Goal: Contribute content: Contribute content

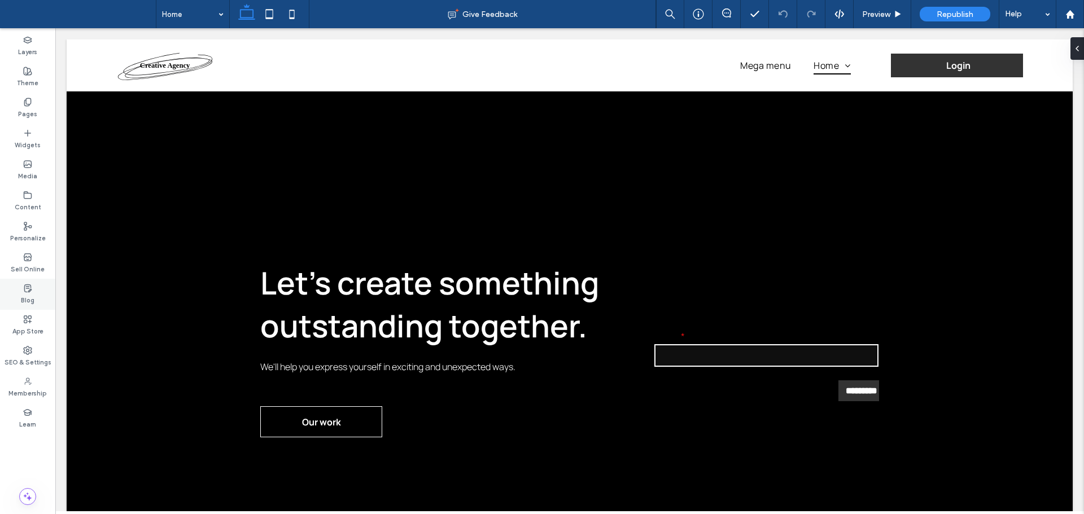
click at [35, 297] on div "Blog" at bounding box center [27, 294] width 55 height 31
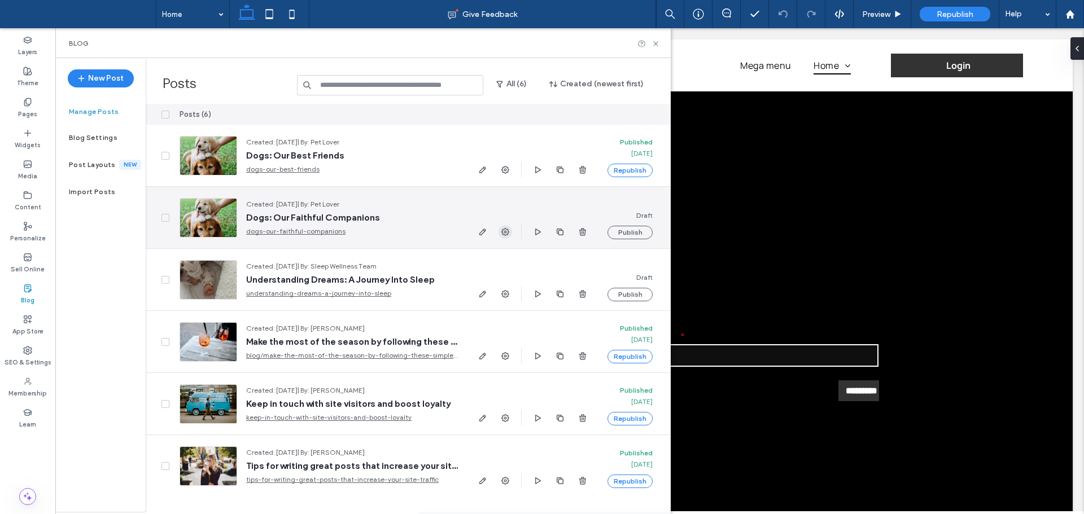
click at [507, 231] on icon "button" at bounding box center [505, 232] width 9 height 9
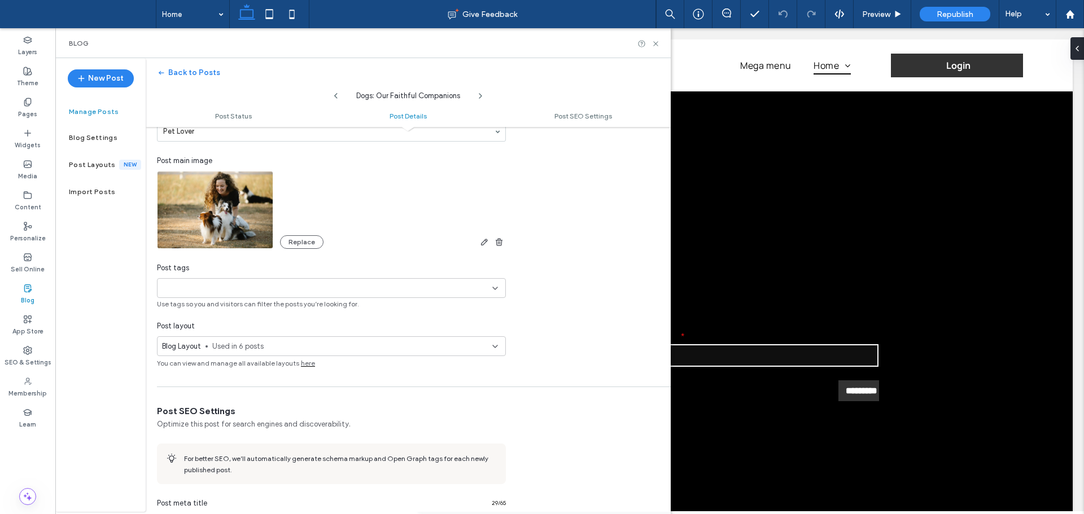
scroll to position [283, 0]
click at [222, 288] on input at bounding box center [201, 285] width 78 height 9
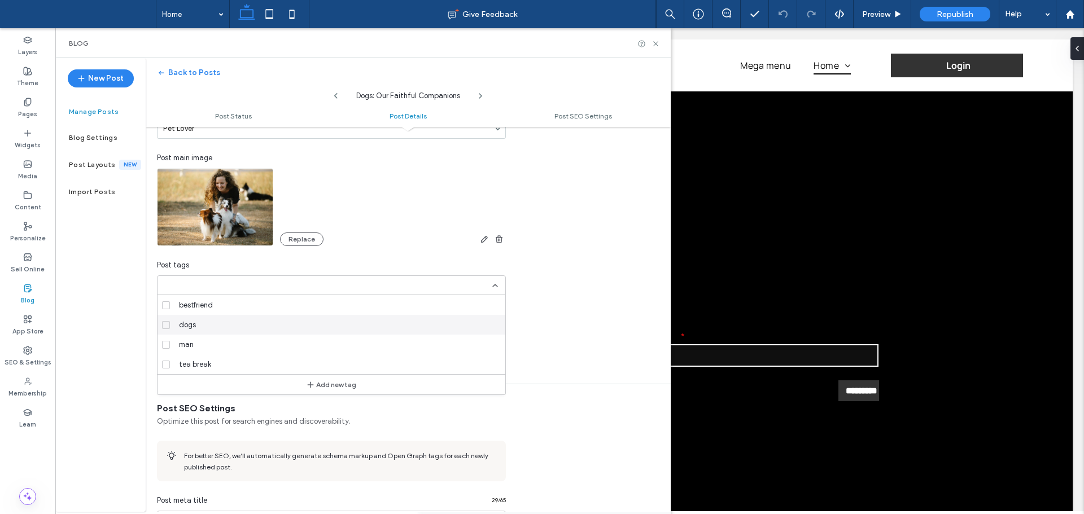
click at [189, 328] on span "dogs" at bounding box center [187, 325] width 17 height 11
click at [182, 349] on span "man" at bounding box center [186, 344] width 15 height 11
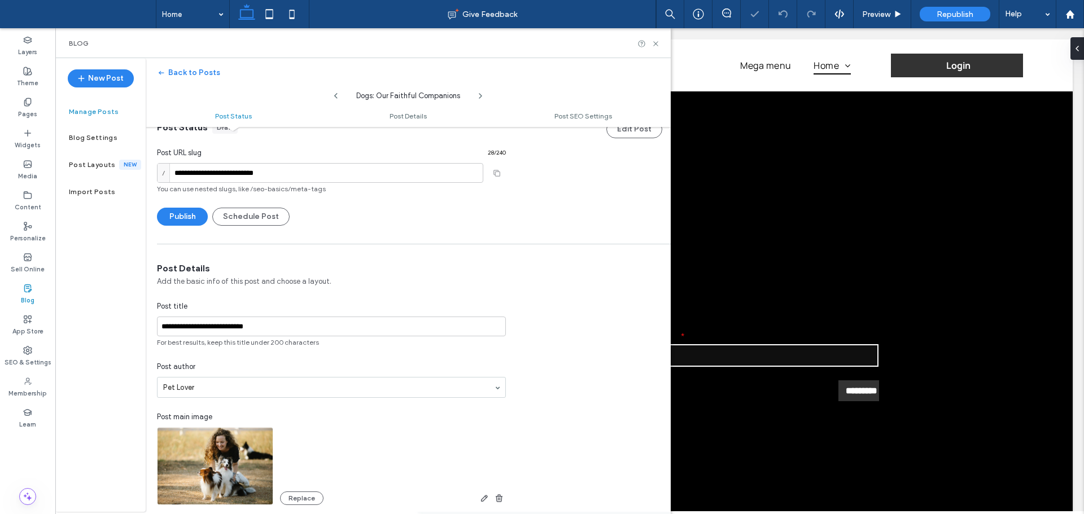
scroll to position [0, 0]
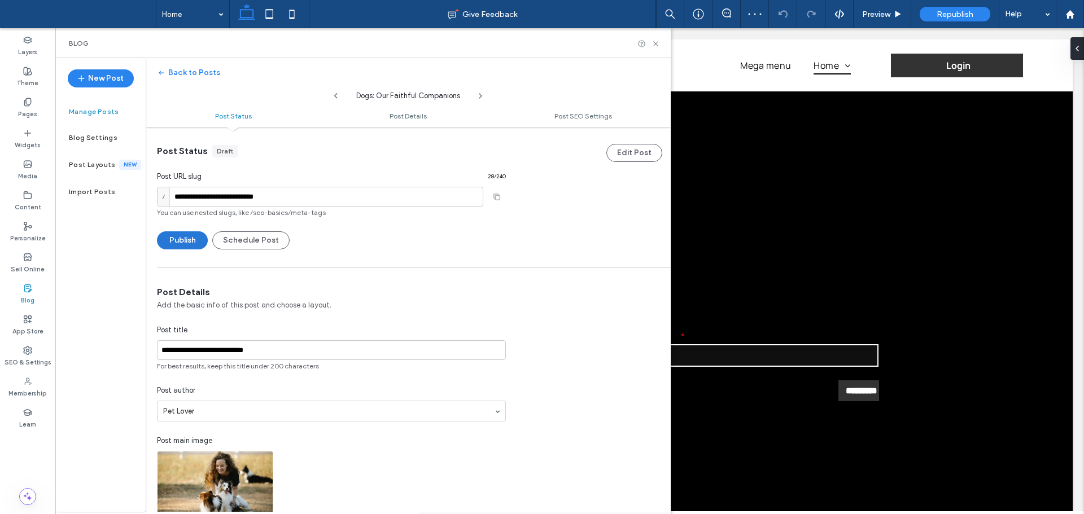
click at [180, 241] on button "Publish" at bounding box center [182, 240] width 51 height 18
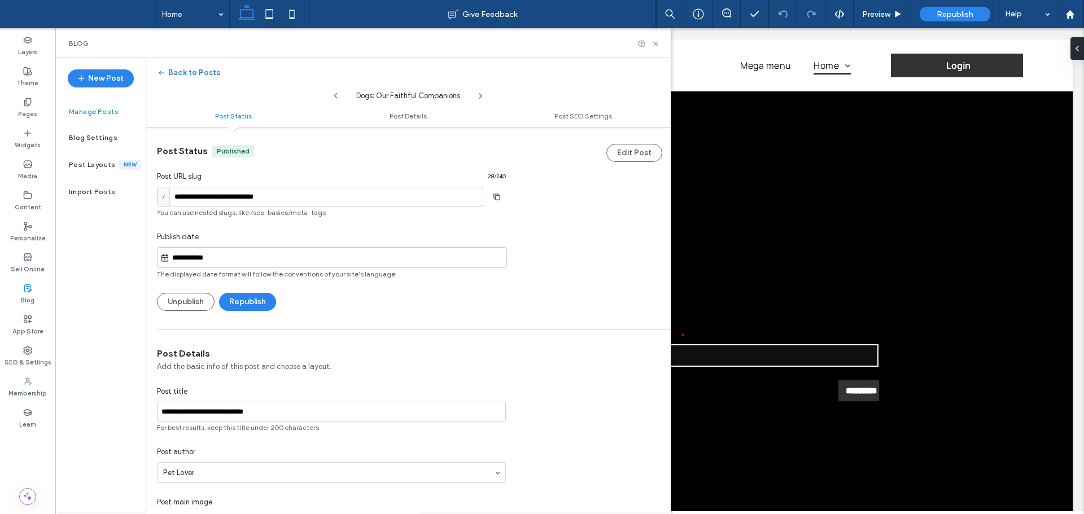
click at [170, 68] on button "Back to Posts" at bounding box center [188, 73] width 63 height 18
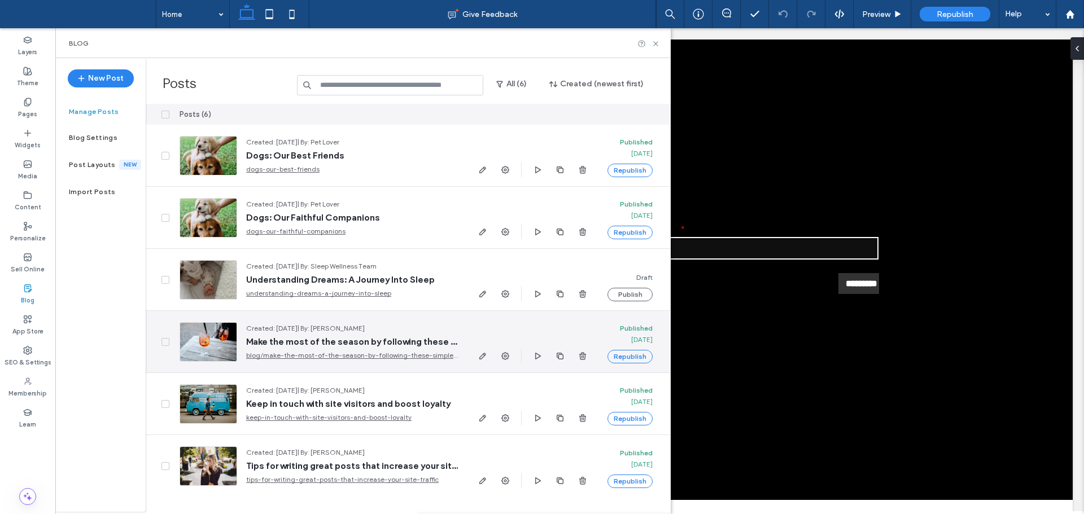
scroll to position [113, 0]
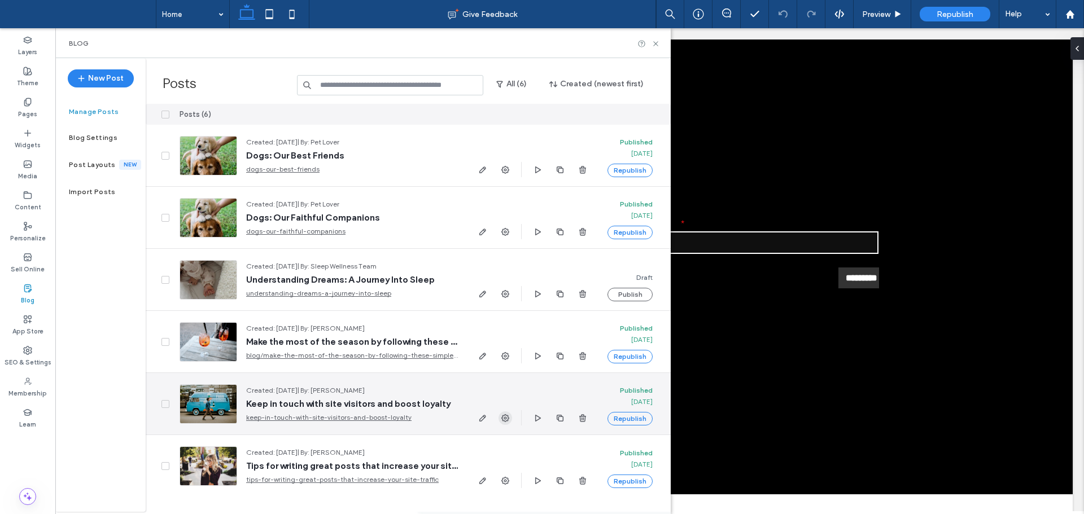
click at [501, 419] on icon "button" at bounding box center [505, 418] width 9 height 9
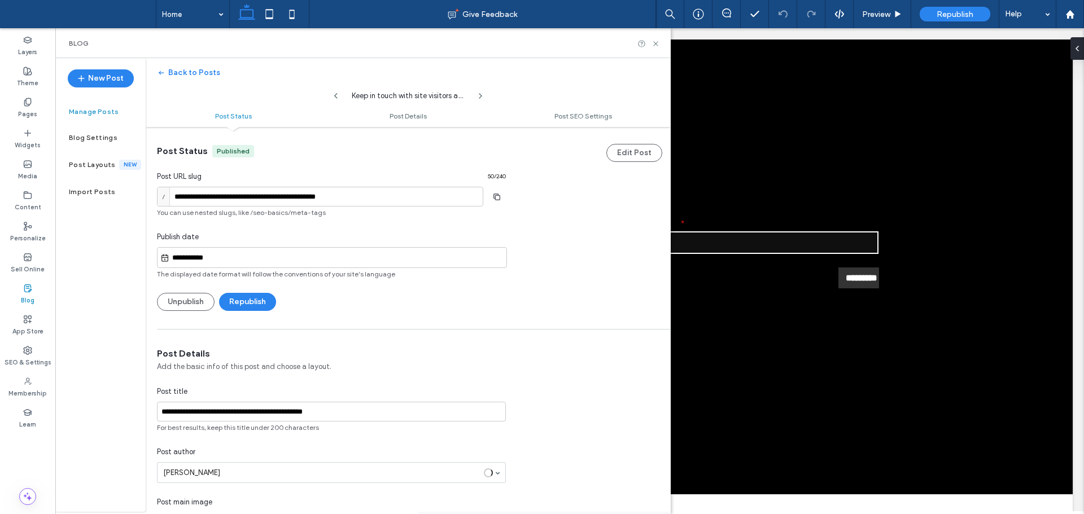
scroll to position [1, 0]
click at [183, 299] on button "Unpublish" at bounding box center [186, 301] width 58 height 18
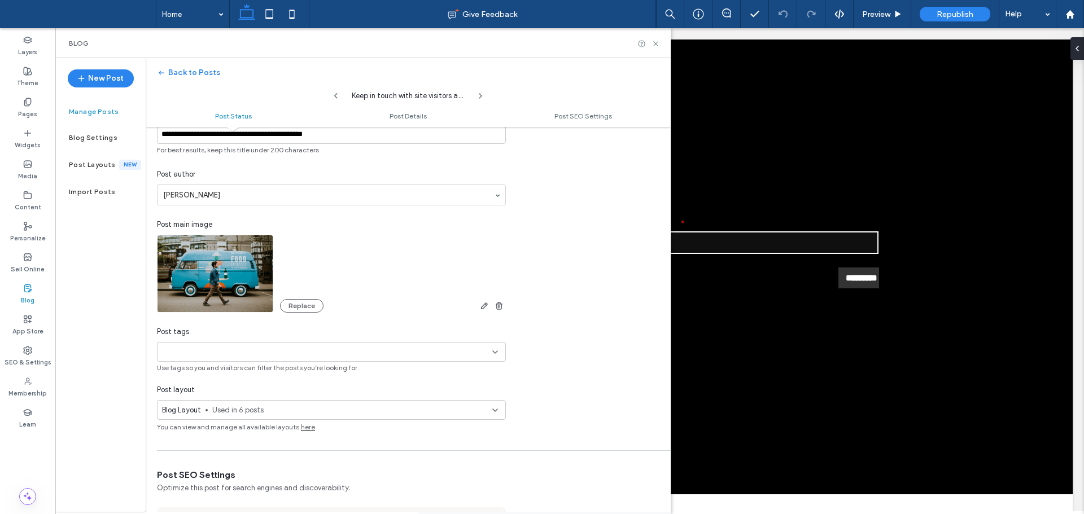
scroll to position [283, 0]
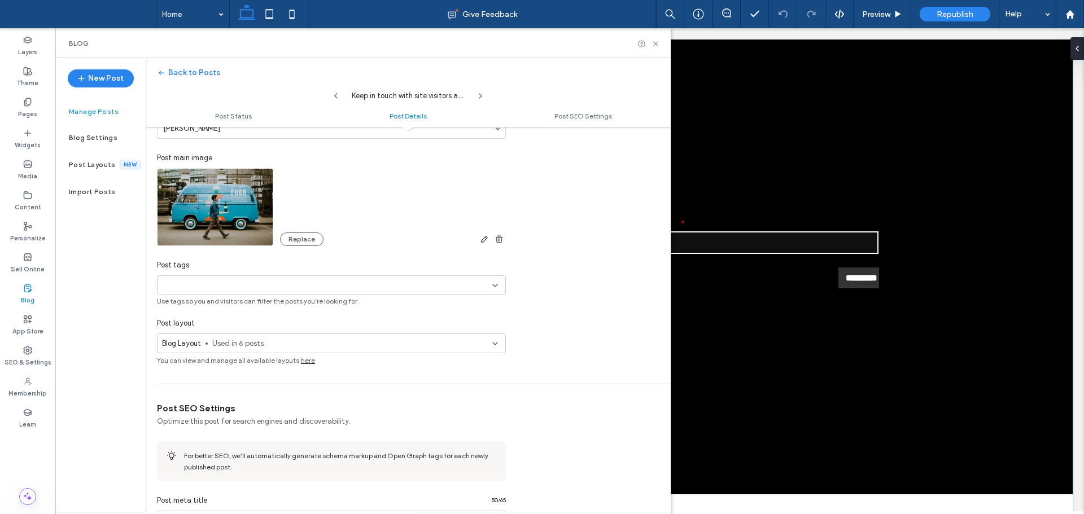
click at [204, 279] on div at bounding box center [201, 285] width 78 height 19
click at [203, 307] on span "bestfriend" at bounding box center [196, 305] width 34 height 11
click at [108, 331] on div "**********" at bounding box center [542, 257] width 1084 height 514
click at [120, 379] on div "New Post Manage Posts Blog Settings Post Layouts New Import Posts" at bounding box center [100, 285] width 90 height 454
click at [487, 286] on div "bestfriend +0 bestfriend +0" at bounding box center [327, 285] width 330 height 19
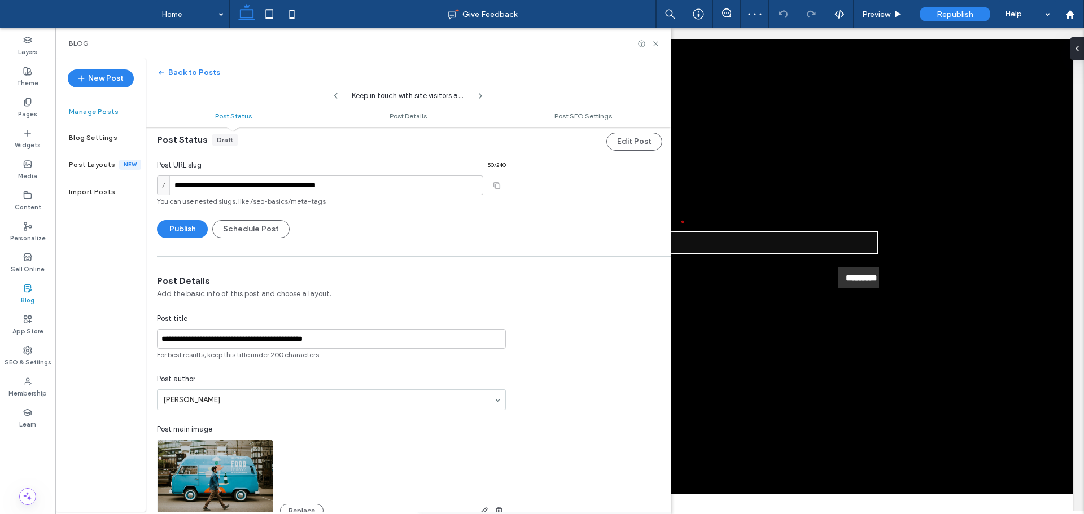
scroll to position [0, 0]
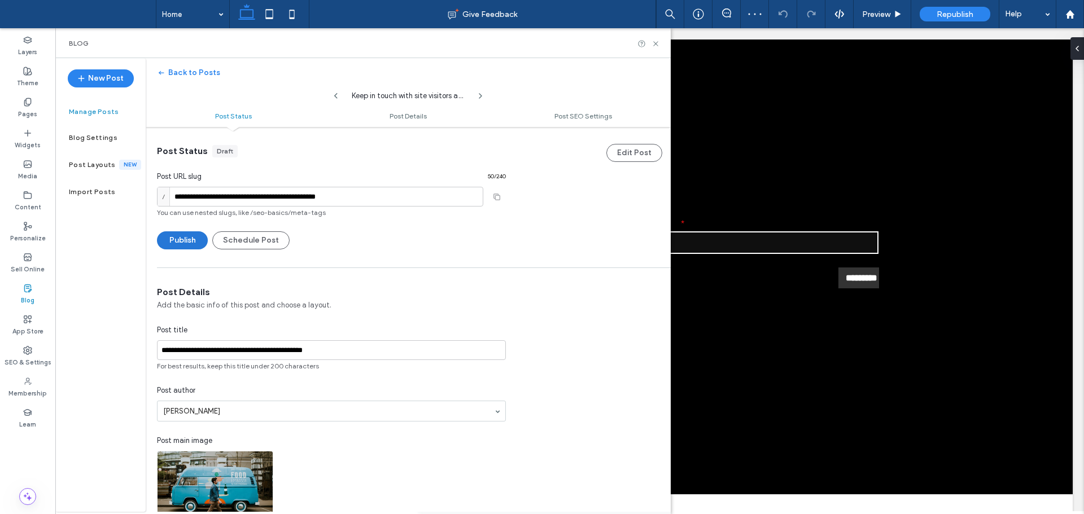
click at [177, 237] on button "Publish" at bounding box center [182, 240] width 51 height 18
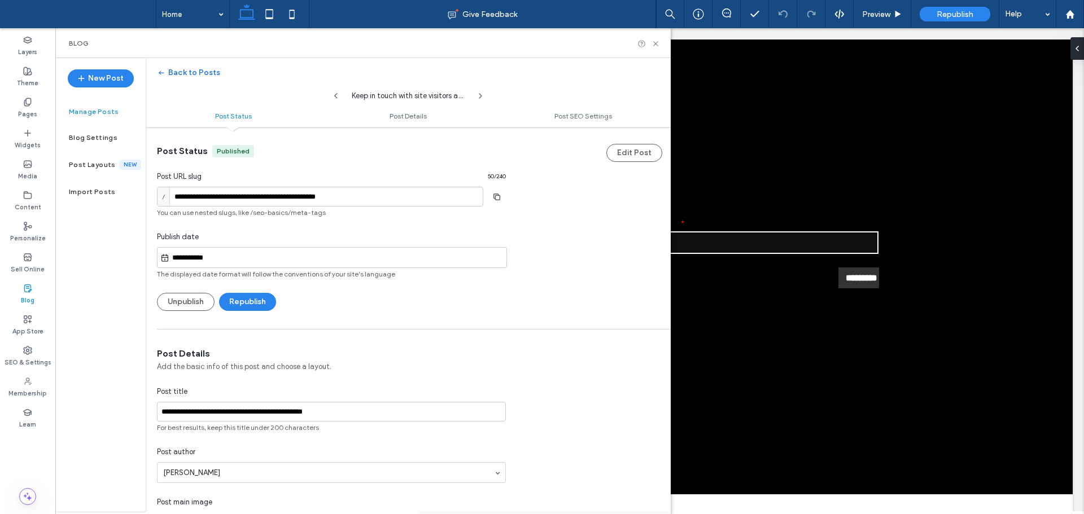
click at [185, 71] on button "Back to Posts" at bounding box center [188, 73] width 63 height 18
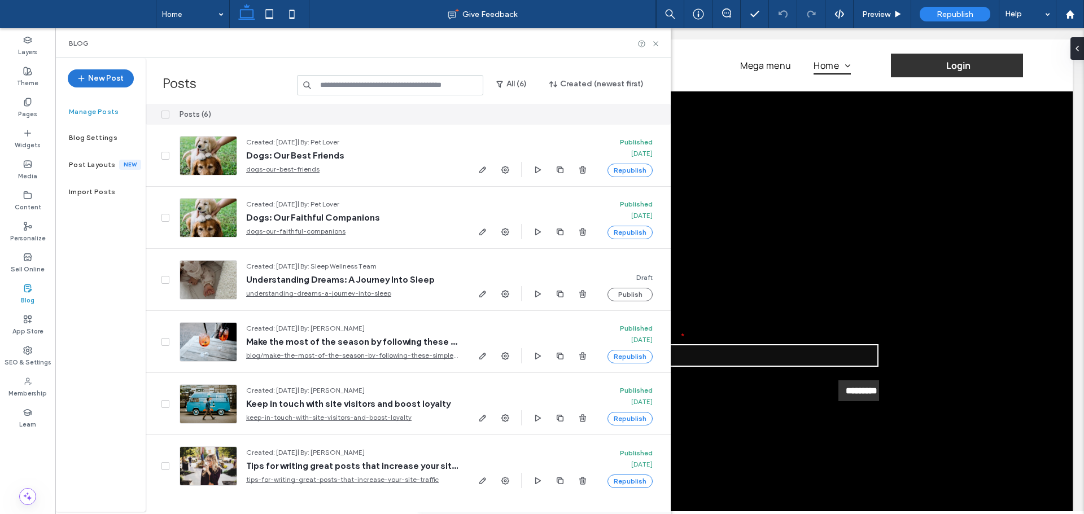
click at [113, 76] on button "New Post" at bounding box center [101, 78] width 66 height 18
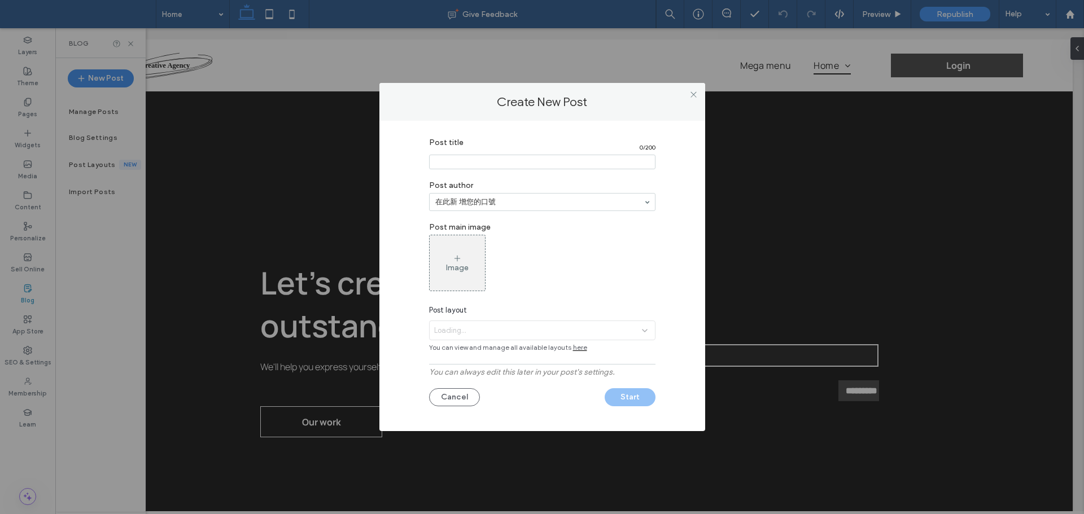
click at [491, 158] on input "Post title" at bounding box center [542, 162] width 226 height 15
type input "***"
click at [532, 397] on div "Cancel Start" at bounding box center [542, 395] width 226 height 24
click at [474, 268] on div "Image" at bounding box center [457, 263] width 55 height 53
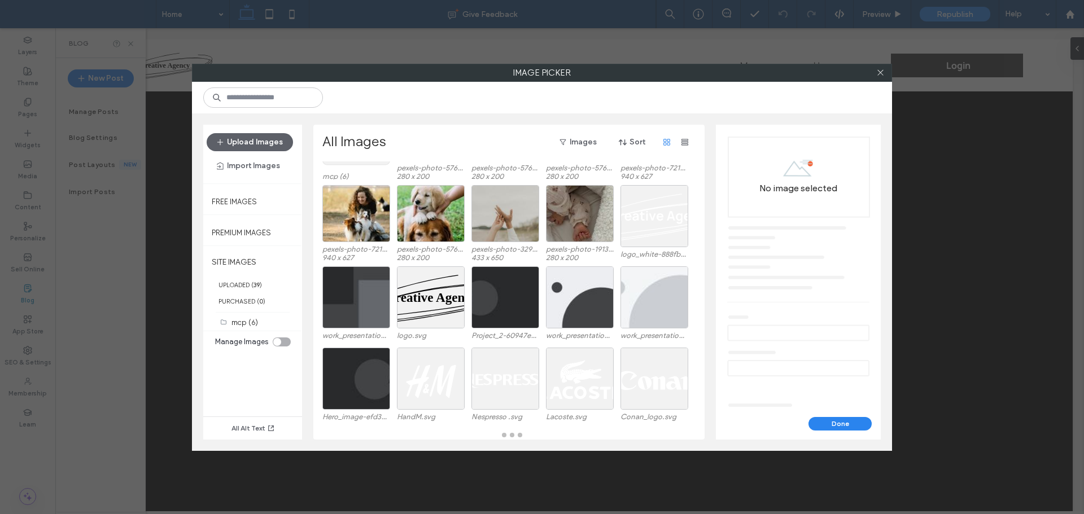
scroll to position [80, 0]
click at [243, 283] on label "UPLOADED ( 39 )" at bounding box center [252, 285] width 99 height 16
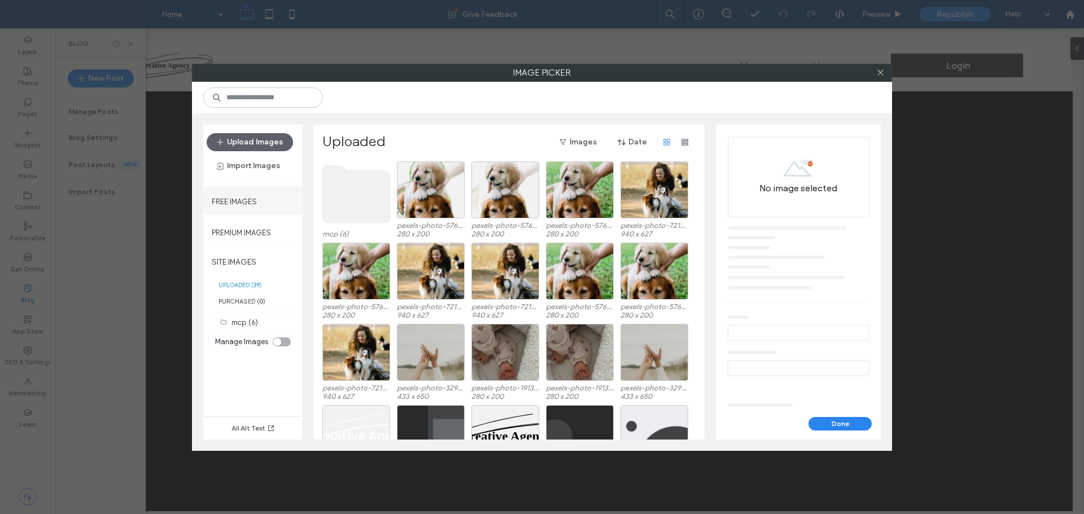
click at [248, 205] on label "Free Images" at bounding box center [234, 199] width 45 height 14
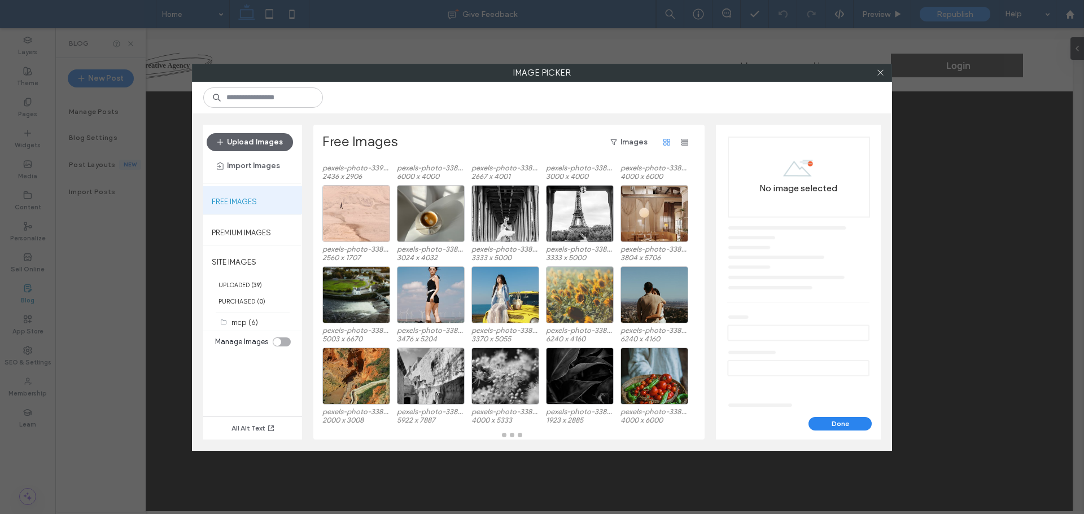
scroll to position [58, 0]
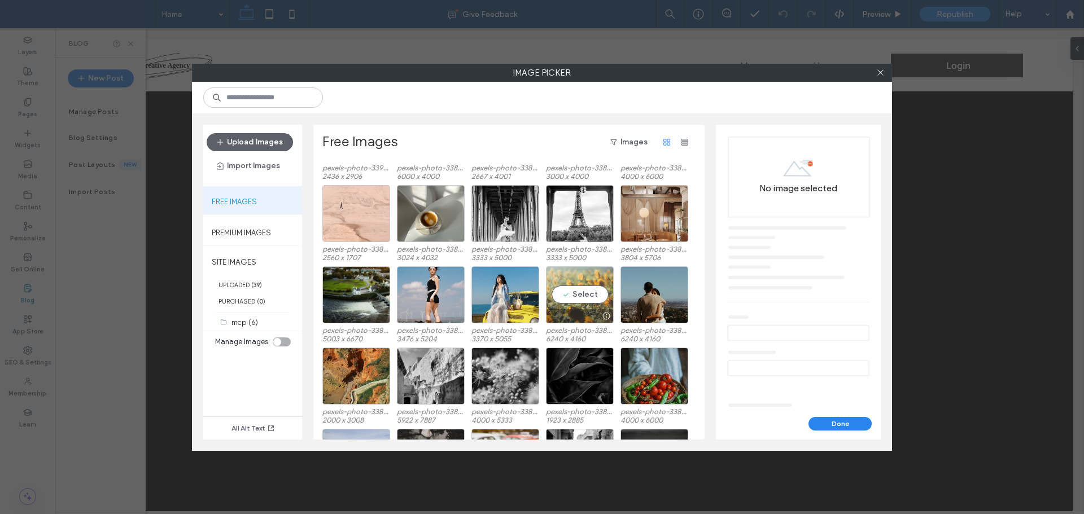
drag, startPoint x: 575, startPoint y: 301, endPoint x: 580, endPoint y: 296, distance: 7.2
click at [575, 301] on div "Select" at bounding box center [580, 294] width 68 height 57
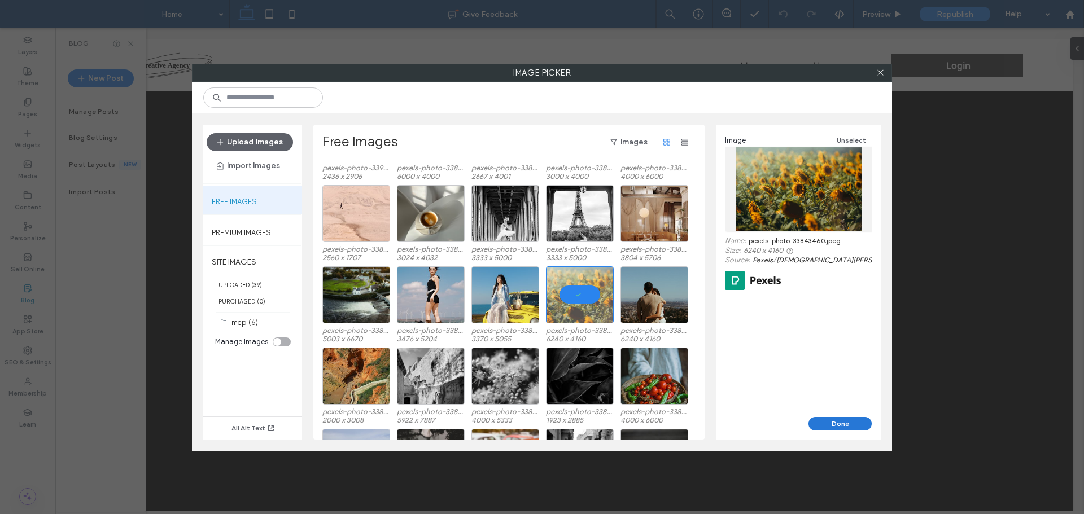
click at [851, 421] on button "Done" at bounding box center [839, 424] width 63 height 14
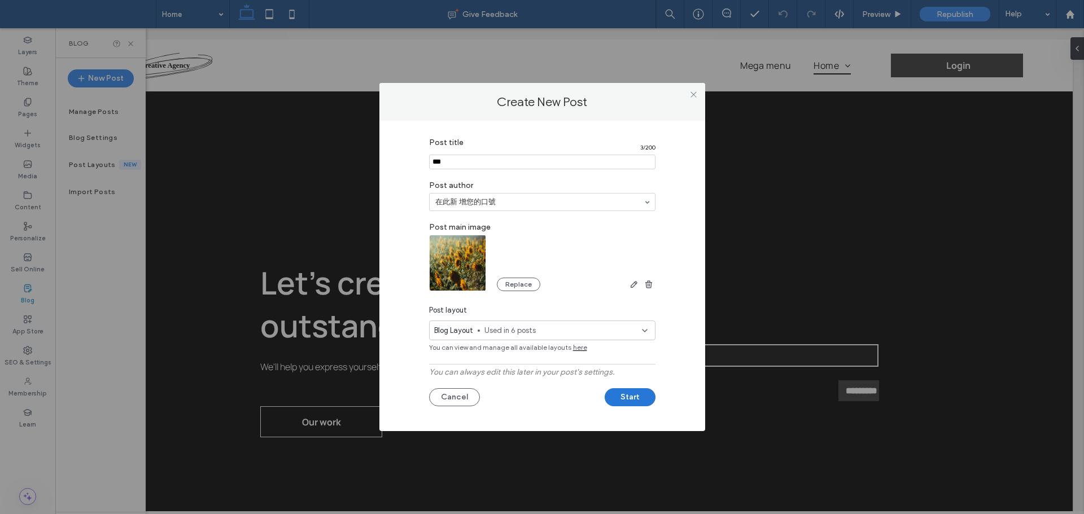
click at [634, 396] on button "Start" at bounding box center [630, 397] width 51 height 18
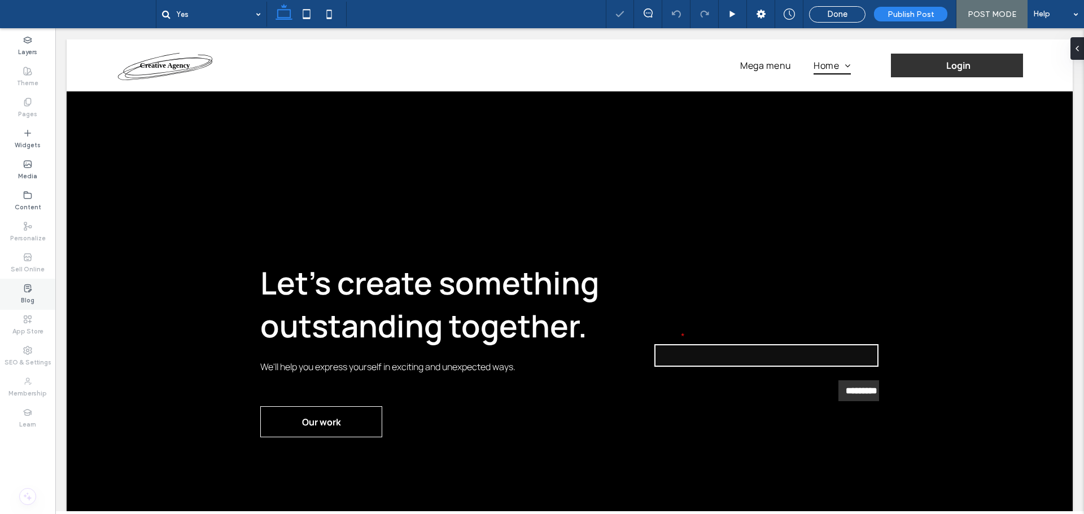
click at [36, 300] on div "Blog" at bounding box center [27, 294] width 55 height 31
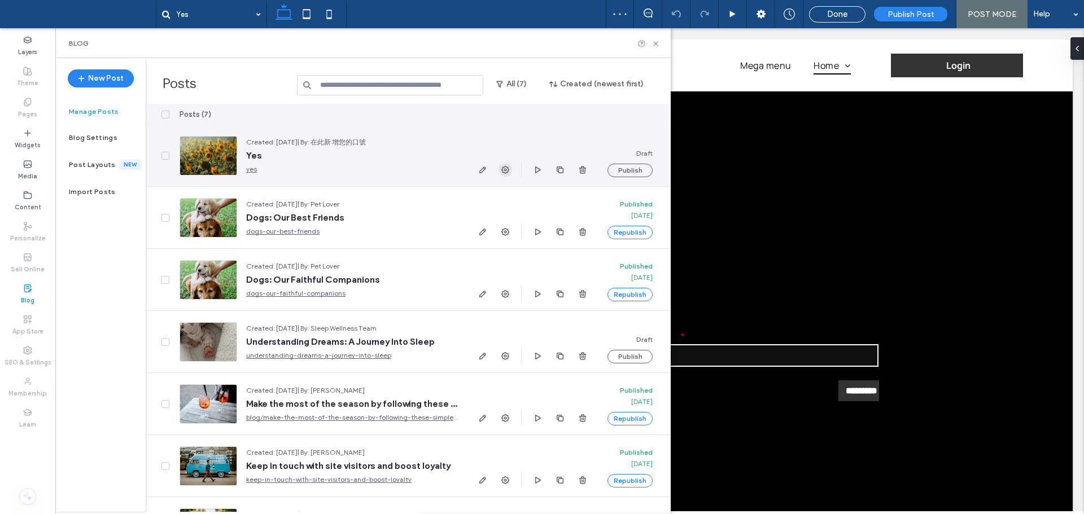
click at [504, 170] on use "button" at bounding box center [505, 170] width 8 height 8
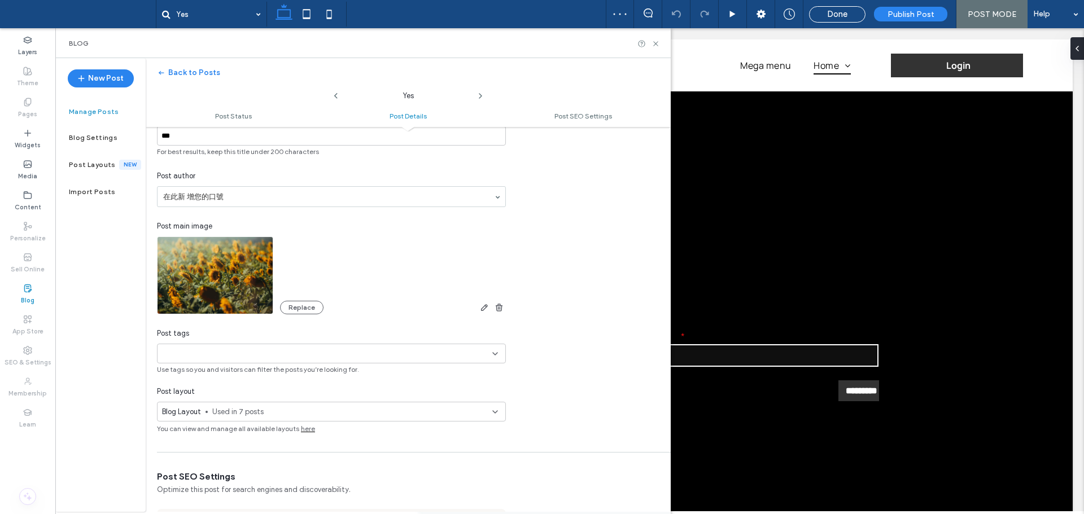
scroll to position [226, 0]
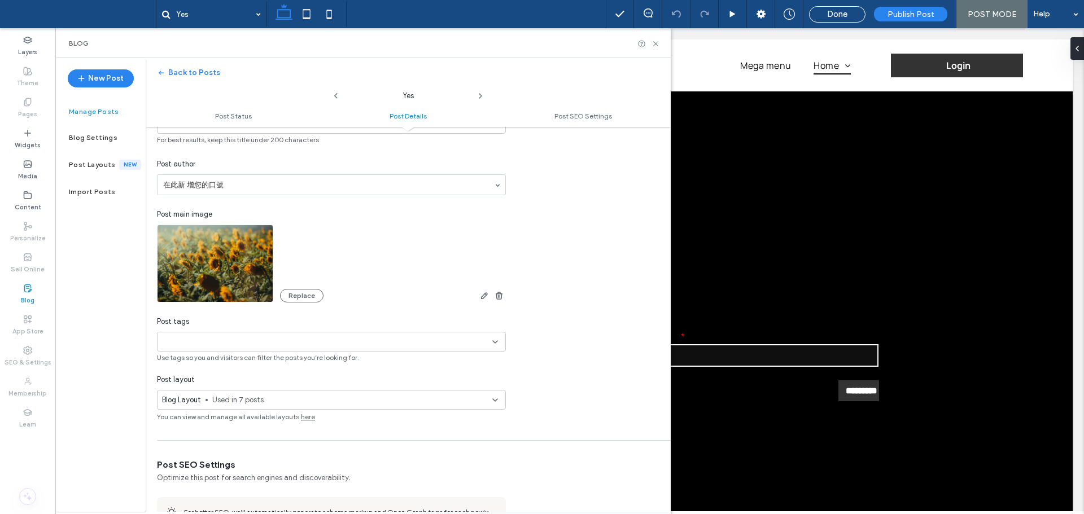
click at [230, 343] on input at bounding box center [201, 342] width 78 height 9
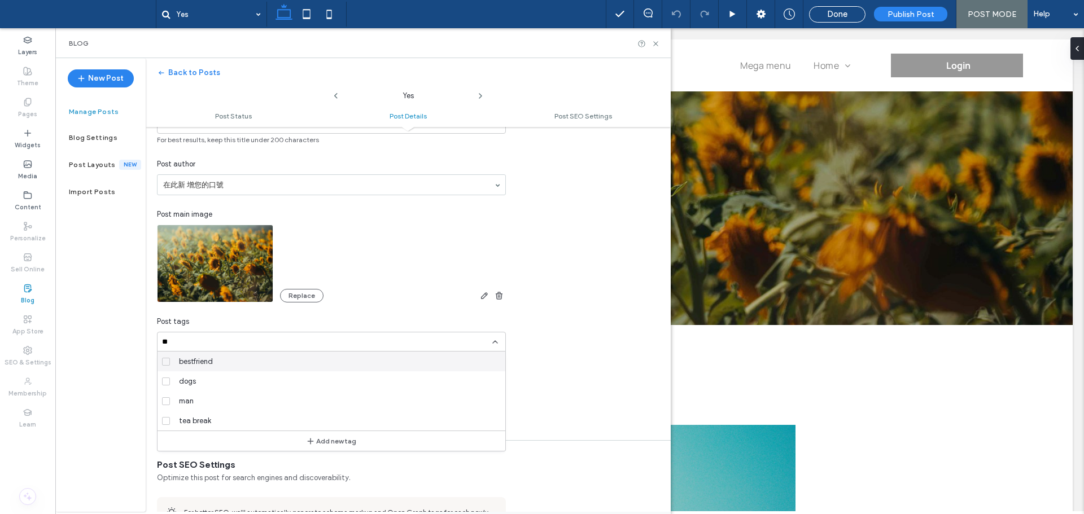
scroll to position [0, 0]
type input "******"
click at [319, 364] on button "Add new tag" at bounding box center [331, 363] width 65 height 14
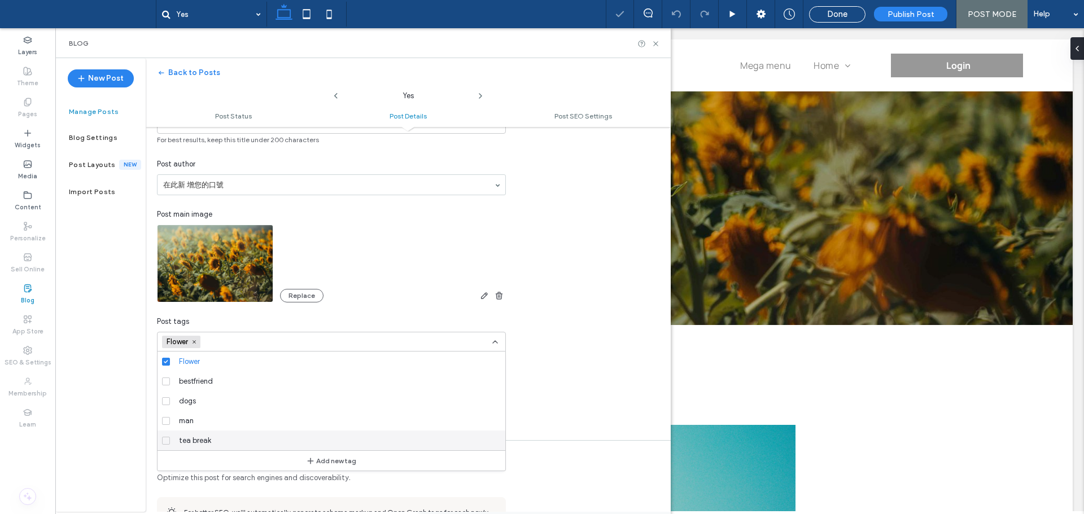
click at [133, 427] on div "New Post Manage Posts Blog Settings Post Layouts New Import Posts" at bounding box center [100, 285] width 90 height 454
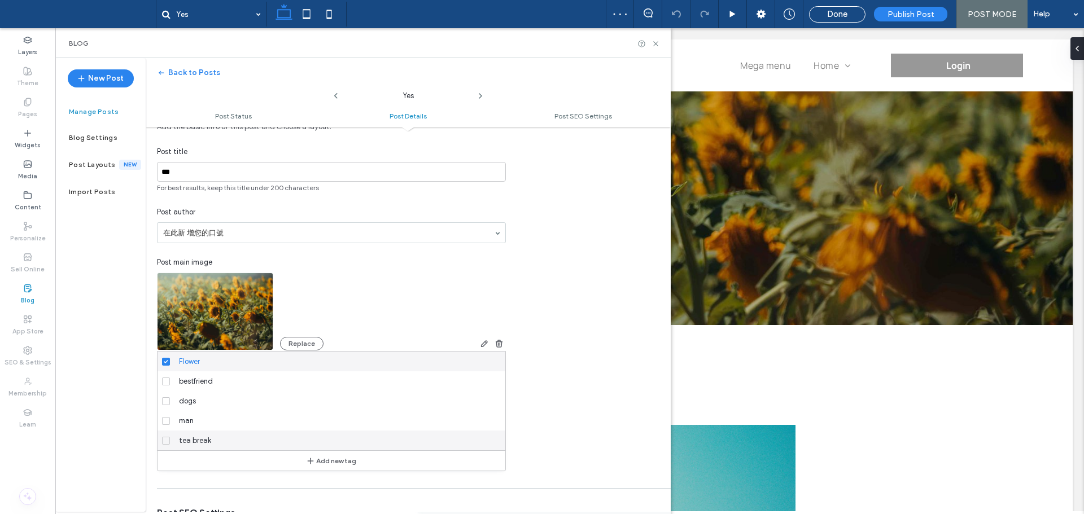
scroll to position [170, 0]
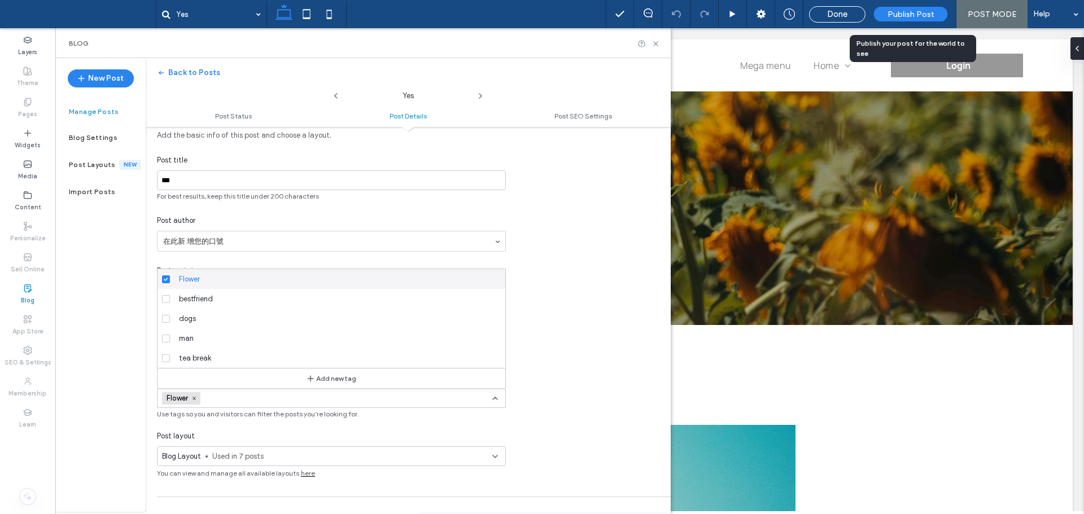
click at [902, 12] on span "Publish Post" at bounding box center [911, 15] width 47 height 10
